Goal: Transaction & Acquisition: Book appointment/travel/reservation

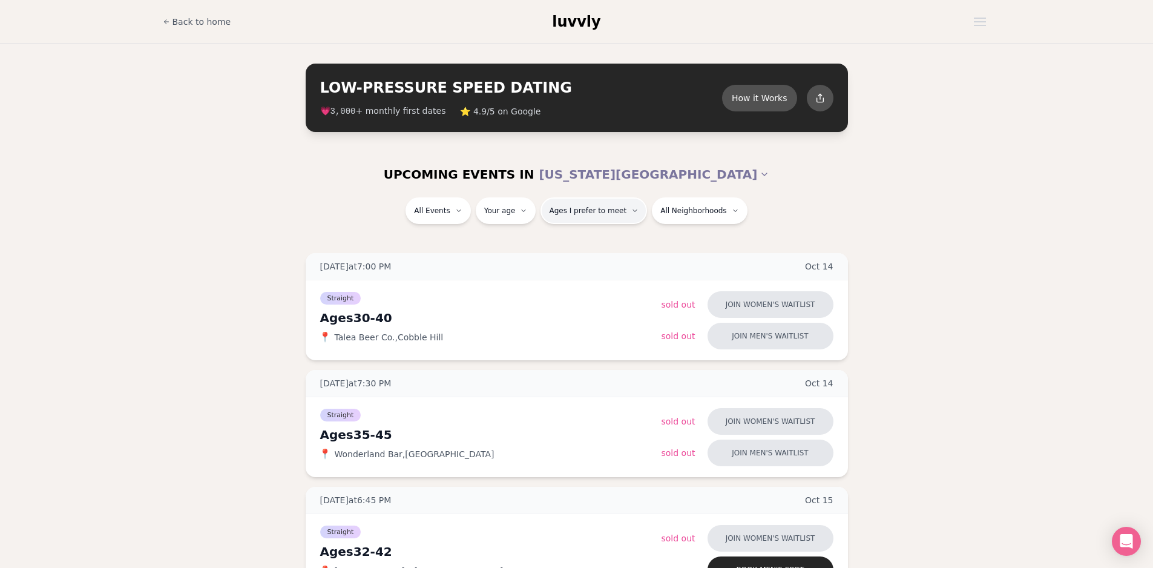
click at [624, 208] on button "Ages I prefer to meet" at bounding box center [594, 210] width 107 height 27
click at [629, 190] on div "UPCOMING EVENTS IN [US_STATE][GEOGRAPHIC_DATA]" at bounding box center [577, 174] width 698 height 46
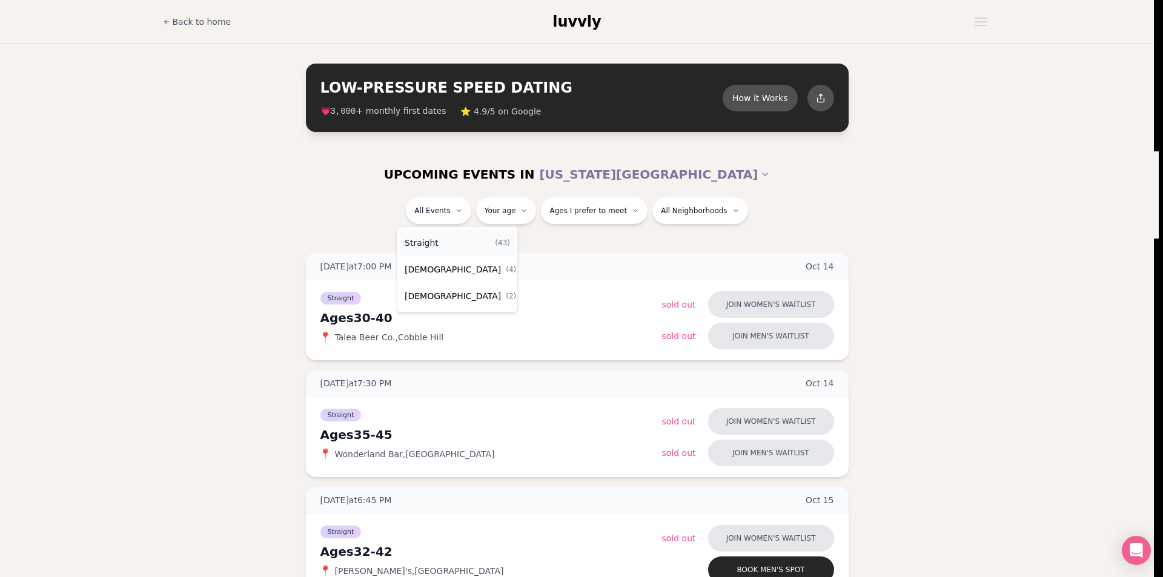
click at [429, 244] on span "Straight" at bounding box center [421, 243] width 34 height 12
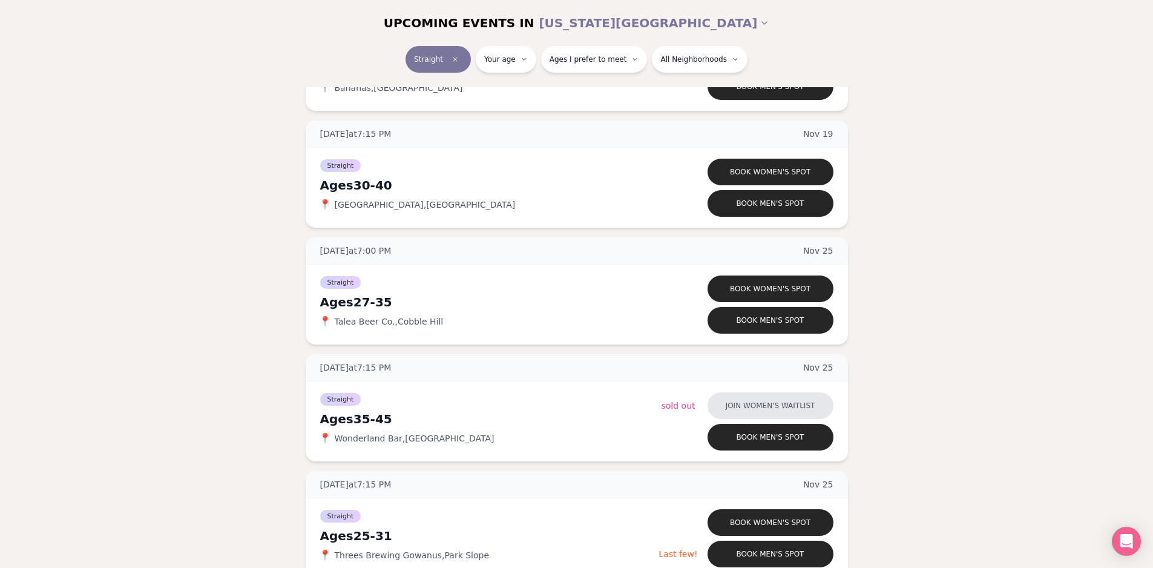
scroll to position [4239, 0]
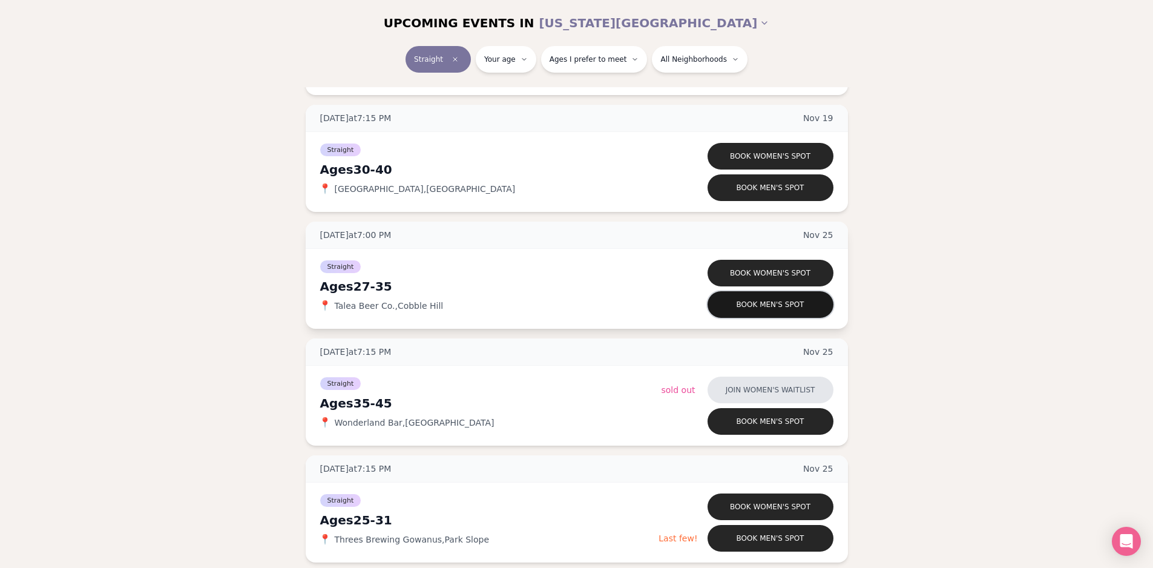
click at [751, 305] on button "Book men's spot" at bounding box center [771, 304] width 126 height 27
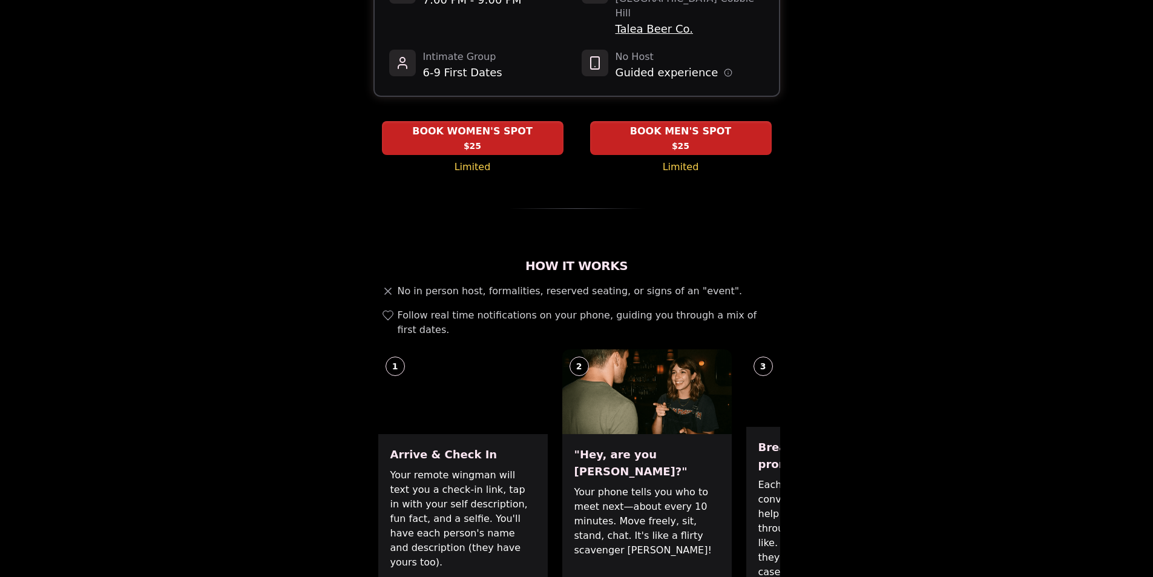
scroll to position [242, 0]
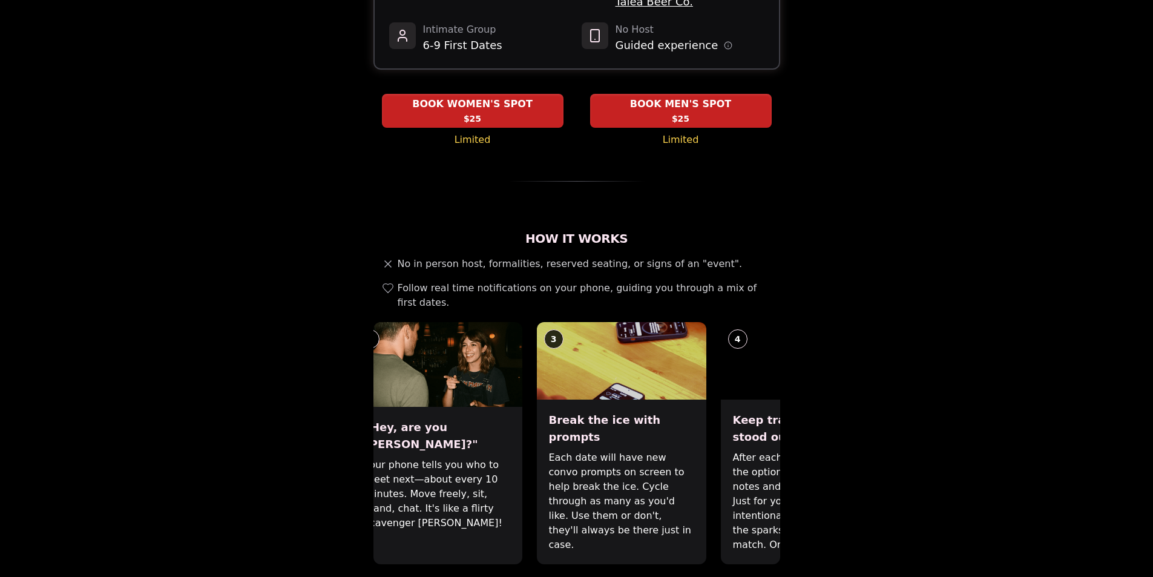
click at [420, 481] on div ""Hey, are you [PERSON_NAME]?" Your phone tells you who to meet next—about every…" at bounding box center [438, 485] width 170 height 157
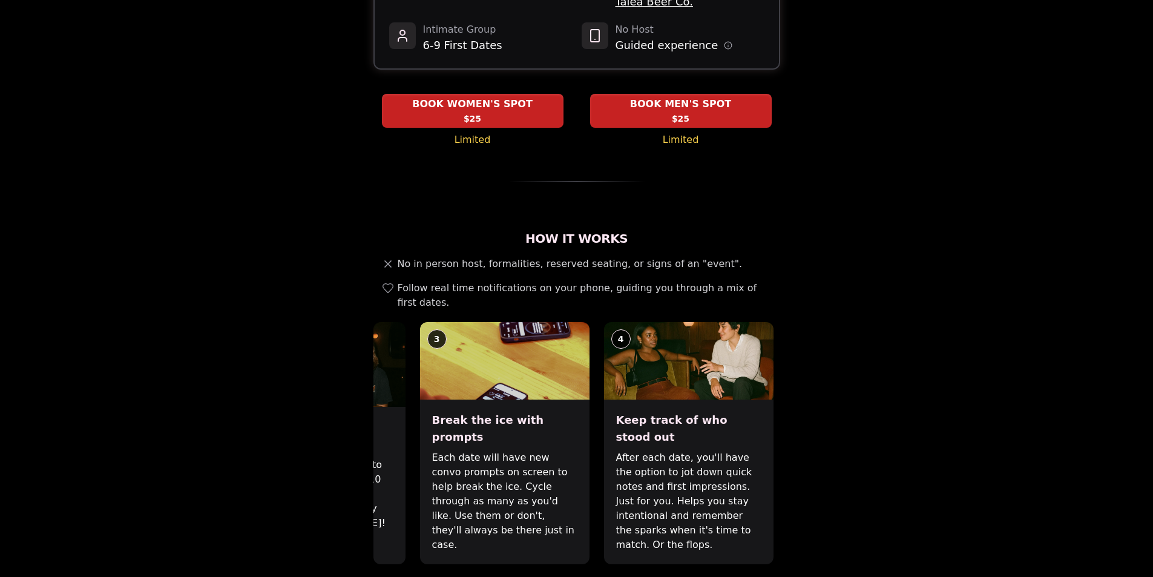
click at [532, 483] on p "Each date will have new convo prompts on screen to help break the ice. Cycle th…" at bounding box center [504, 501] width 145 height 102
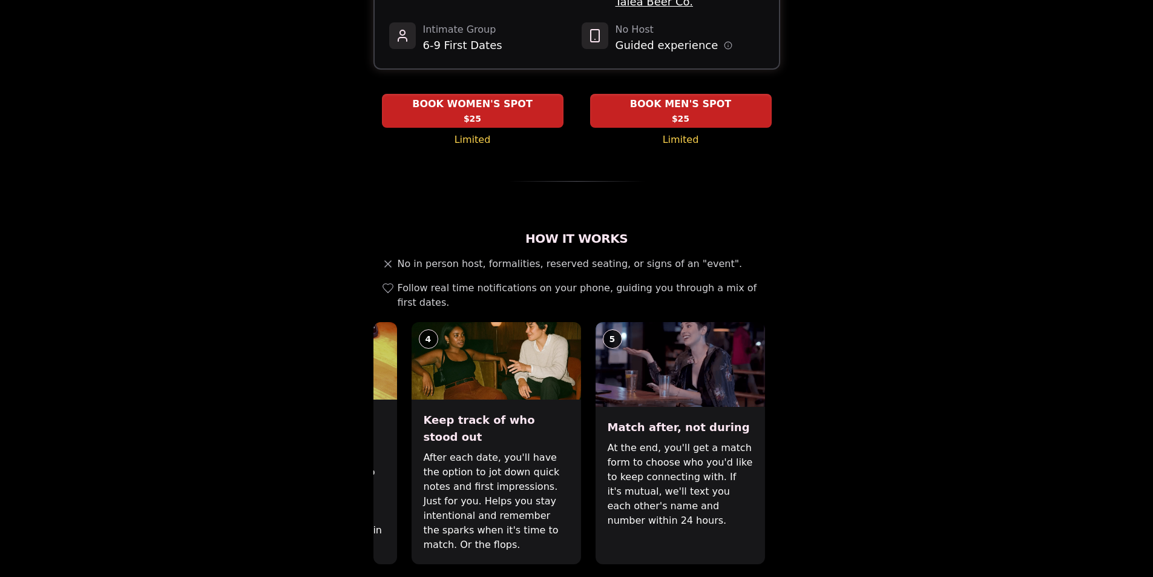
click at [494, 461] on p "After each date, you'll have the option to jot down quick notes and first impre…" at bounding box center [495, 501] width 145 height 102
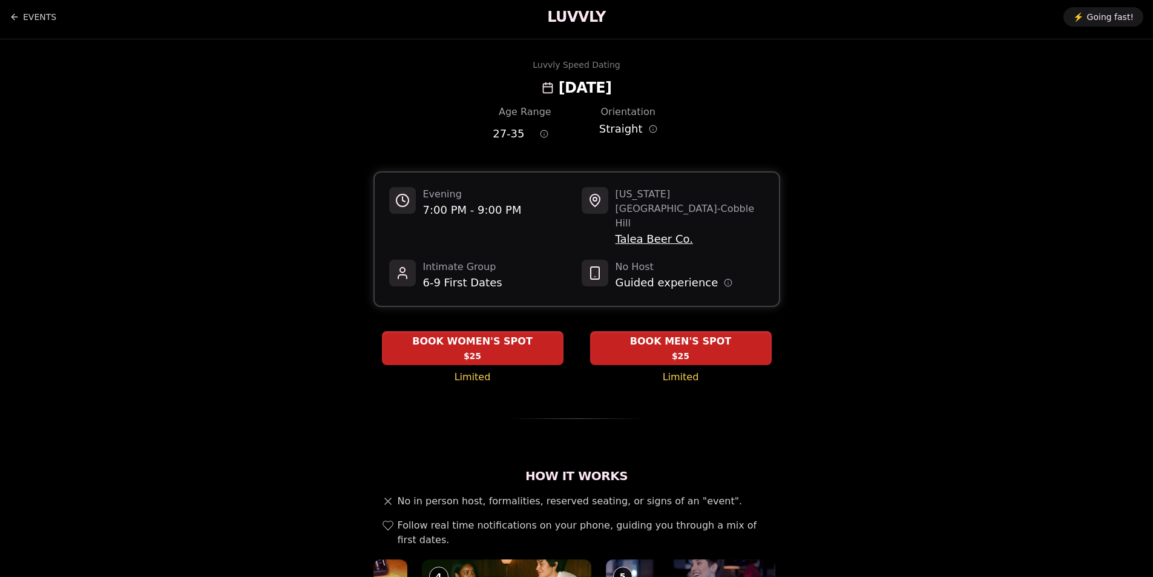
scroll to position [0, 0]
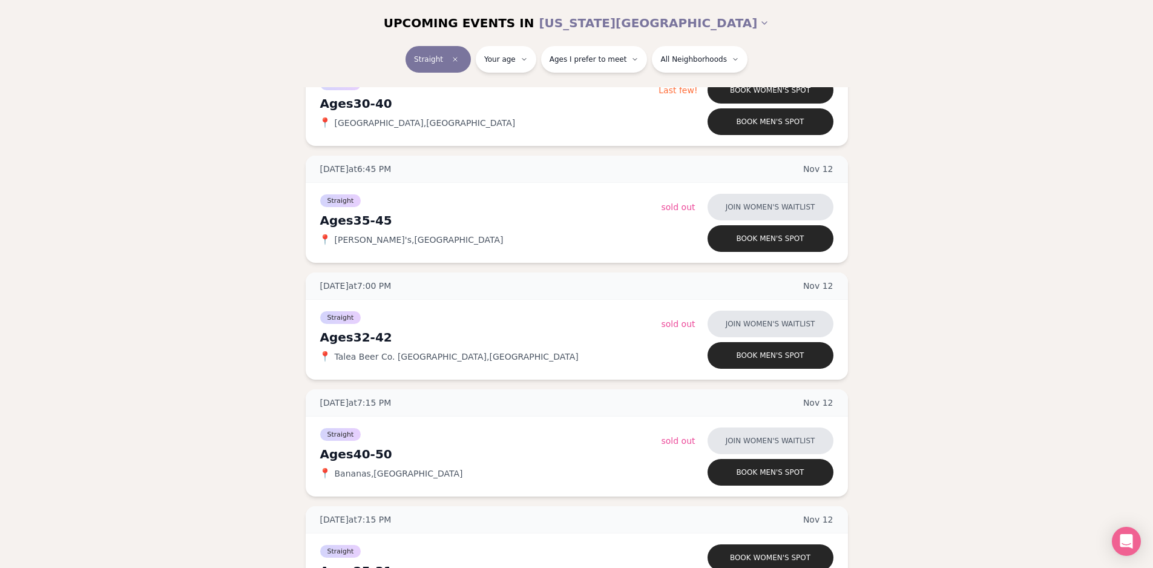
scroll to position [3132, 0]
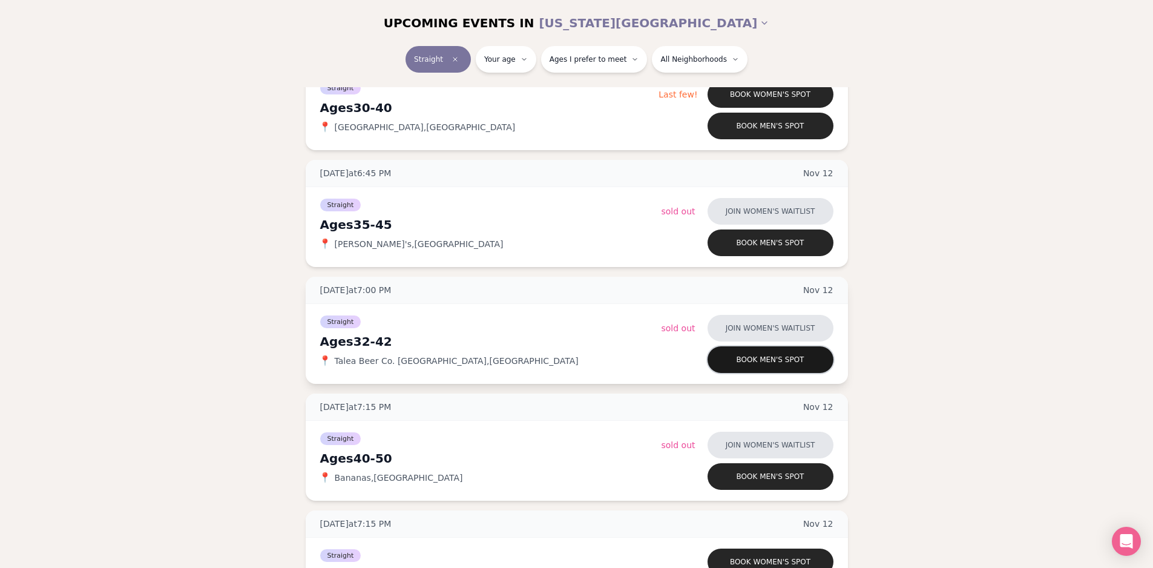
click at [740, 351] on button "Book men's spot" at bounding box center [771, 359] width 126 height 27
